Goal: Task Accomplishment & Management: Manage account settings

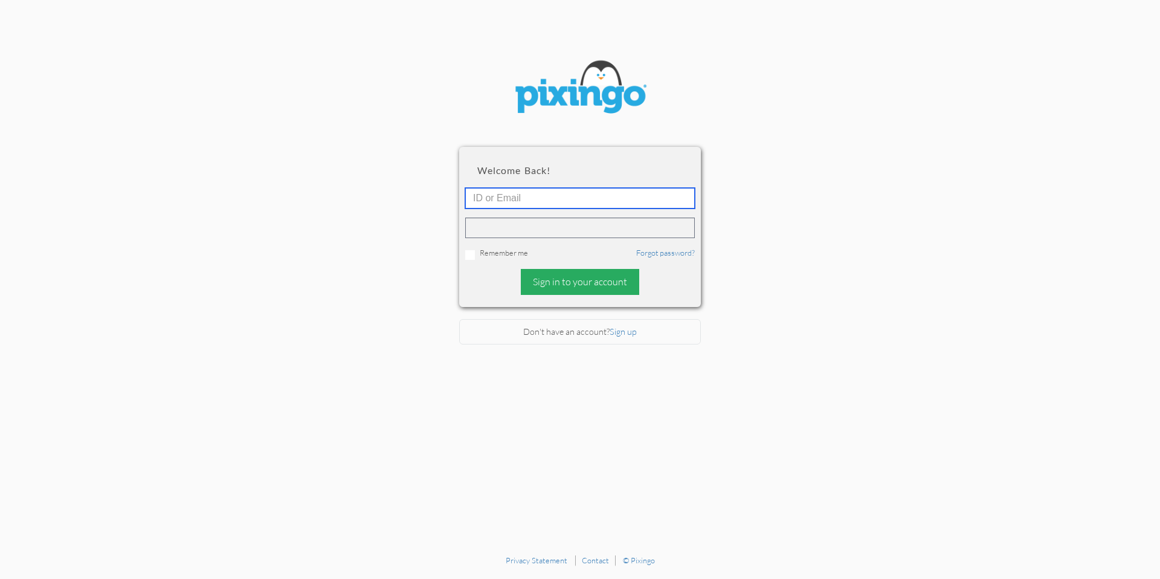
type input "amanda@grandmaswealthwisdom.com"
click at [561, 282] on div "Sign in to your account" at bounding box center [580, 282] width 118 height 26
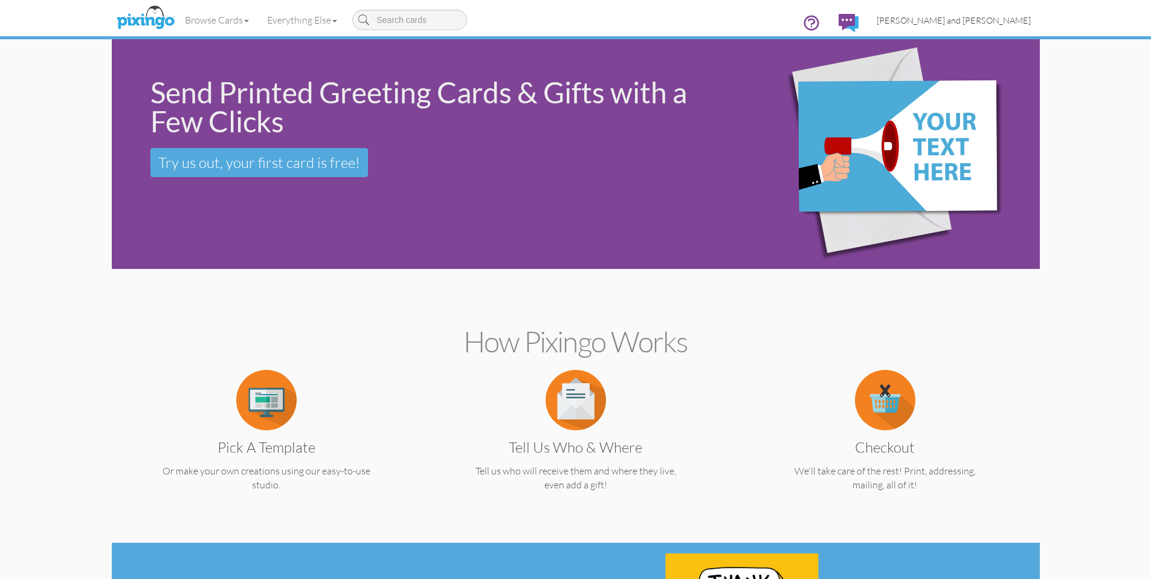
click at [991, 21] on span "[PERSON_NAME] and [PERSON_NAME]" at bounding box center [954, 20] width 154 height 10
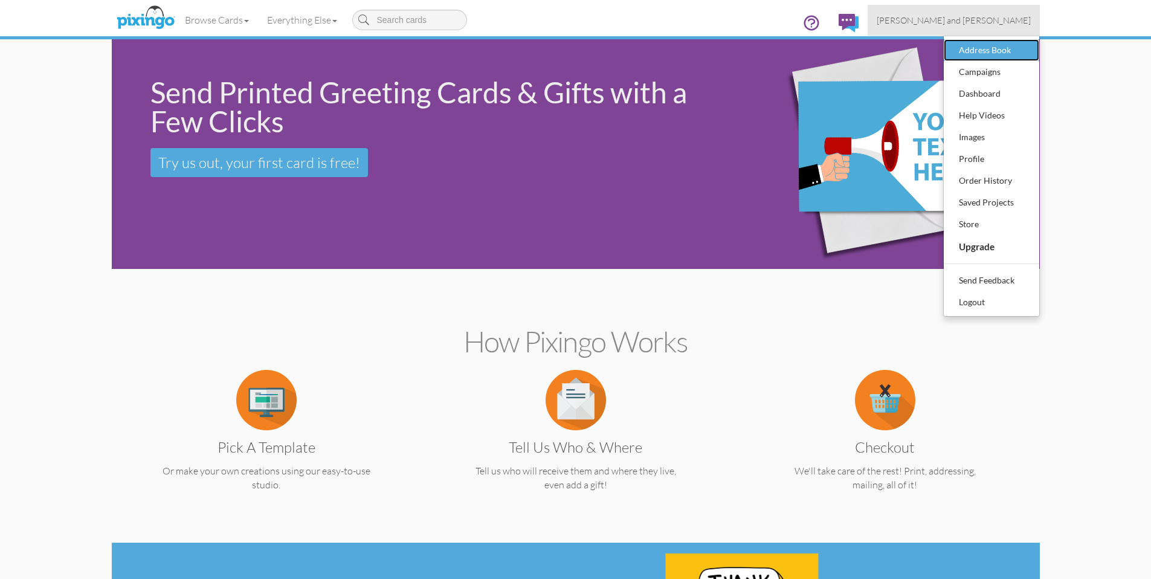
click at [985, 47] on div "Address Book" at bounding box center [991, 50] width 71 height 18
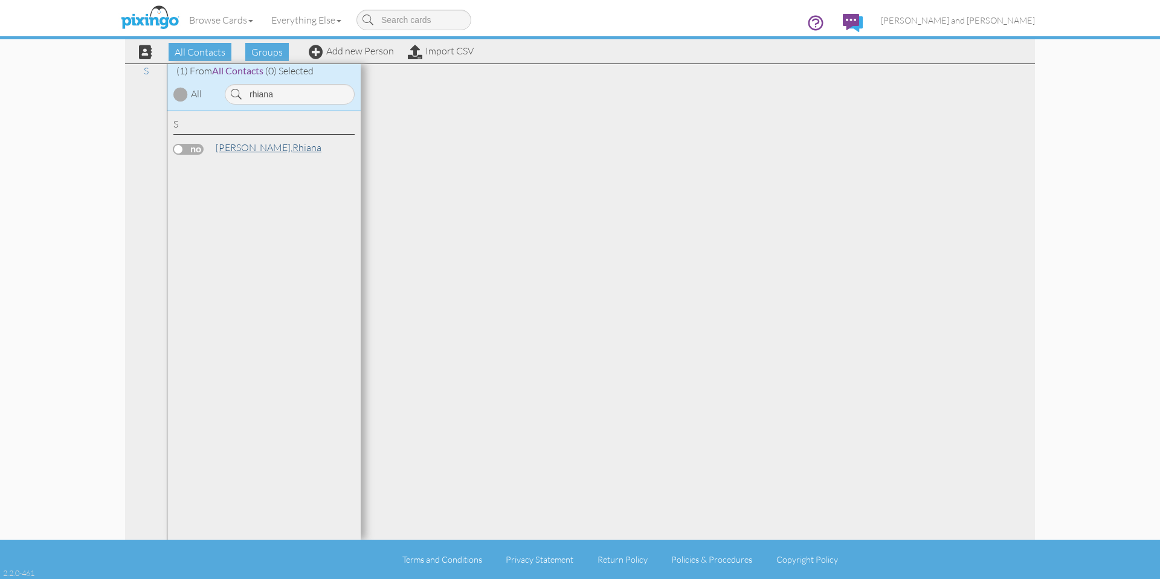
type input "rhiana"
click at [261, 140] on link "Schenck, Rhiana" at bounding box center [269, 147] width 108 height 15
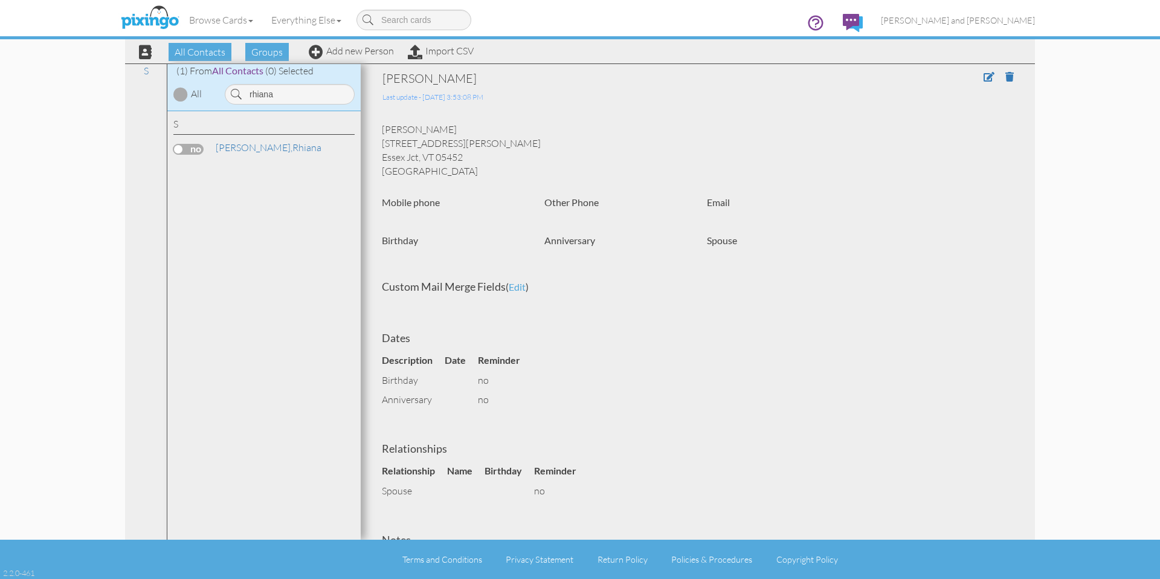
click at [984, 83] on span at bounding box center [1003, 77] width 39 height 14
click at [984, 77] on span at bounding box center [989, 77] width 11 height 10
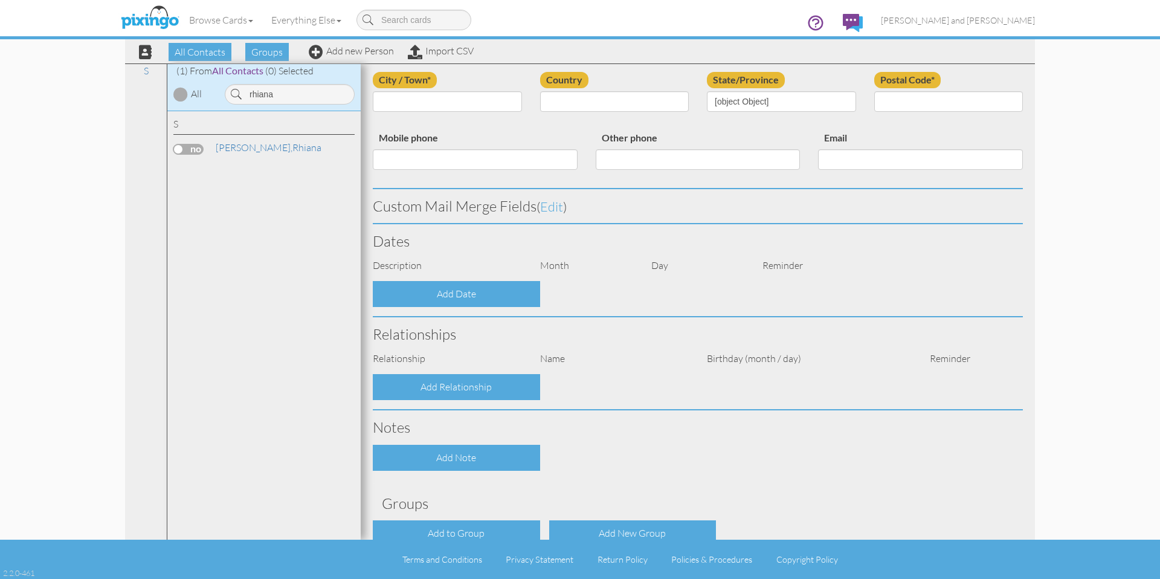
scroll to position [217, 0]
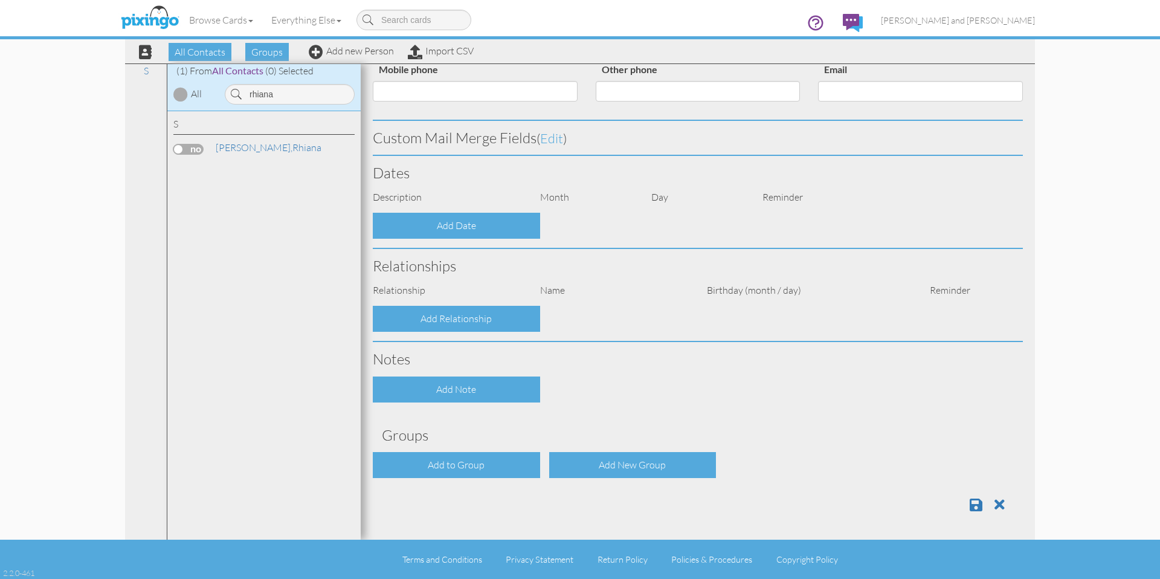
type input "Rhiana"
type input "Schenck"
type input "[STREET_ADDRESS][PERSON_NAME]"
type input "Essex Jct"
type input "05452"
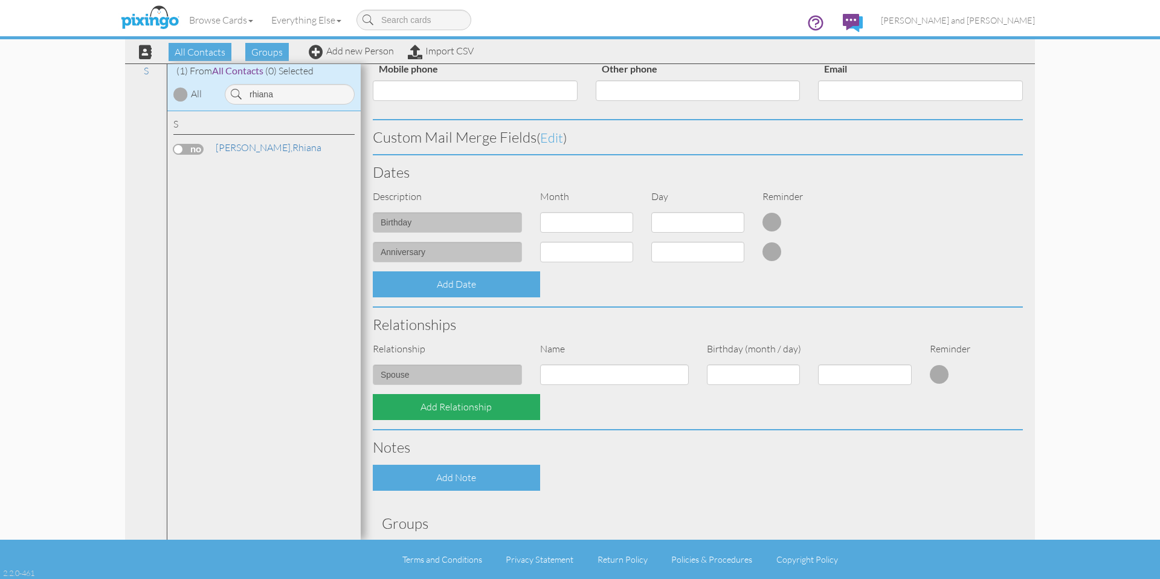
select select "object:6144"
select select "object:6389"
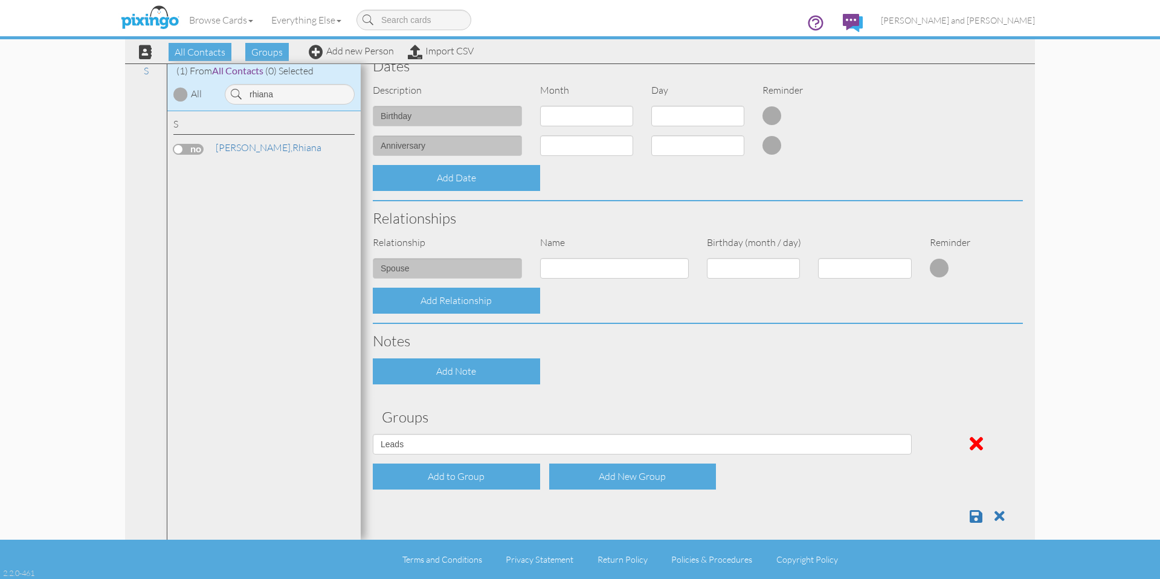
scroll to position [335, 0]
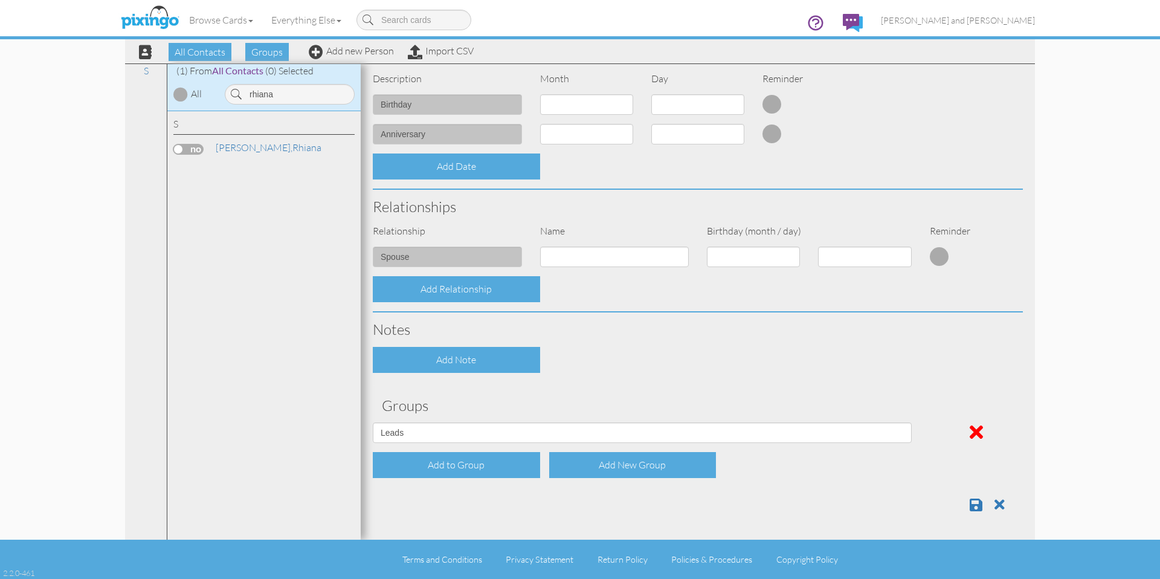
click at [476, 421] on div "Contact Information Prefix Dr. Mr. Mrs. First name Rhiana Last name Schenck Com…" at bounding box center [698, 128] width 650 height 786
click at [473, 423] on select "All Contacts Clients Do Not Send duplicate spouse (for b-day only) Holiday Only…" at bounding box center [642, 432] width 539 height 21
select select "object:6137"
click at [373, 422] on select "All Contacts Clients Do Not Send duplicate spouse (for b-day only) Holiday Only…" at bounding box center [642, 432] width 539 height 21
click at [457, 465] on div "Add to Group" at bounding box center [456, 465] width 167 height 26
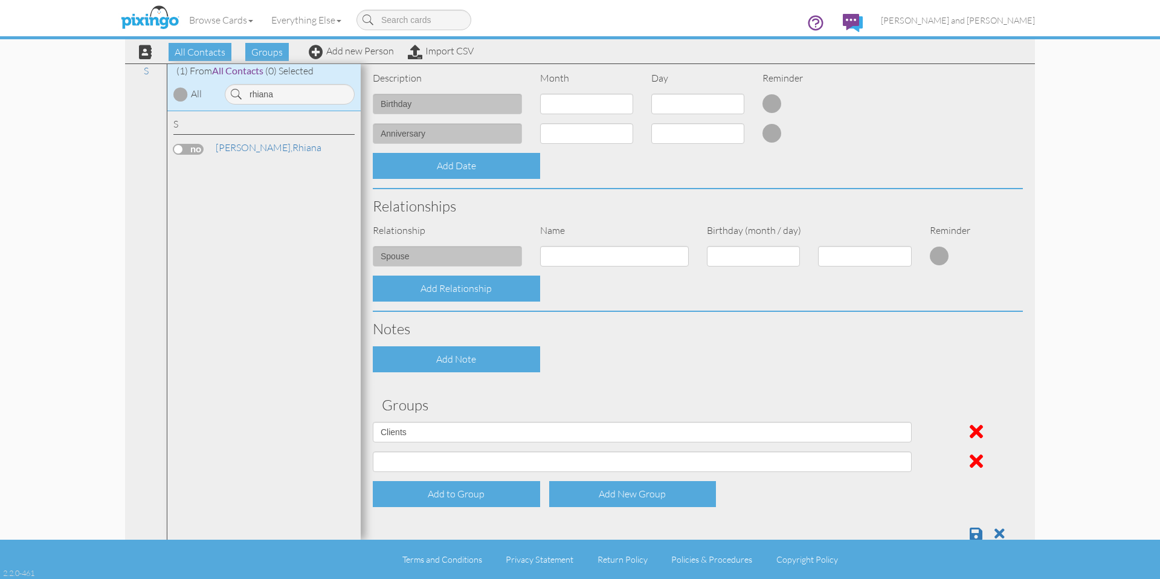
click at [453, 418] on div "Contact Information Prefix Dr. Mr. Mrs. First name Rhiana Last name Schenck Com…" at bounding box center [698, 143] width 650 height 816
click at [421, 457] on select "All Contacts Clients Do Not Send duplicate spouse (for b-day only) Holiday Only…" at bounding box center [642, 461] width 539 height 21
select select "object:6136"
click at [373, 451] on select "All Contacts Clients Do Not Send duplicate spouse (for b-day only) Holiday Only…" at bounding box center [642, 461] width 539 height 21
click at [970, 531] on span at bounding box center [976, 533] width 13 height 15
